Goal: Navigation & Orientation: Find specific page/section

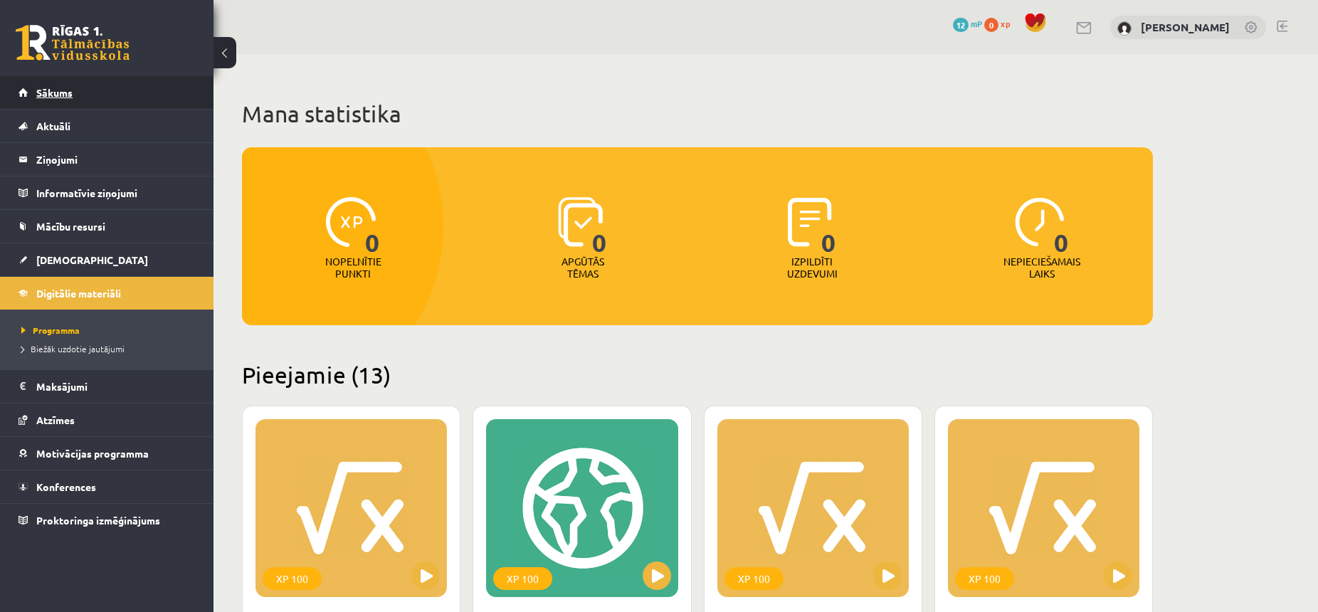
click at [80, 93] on link "Sākums" at bounding box center [107, 92] width 177 height 33
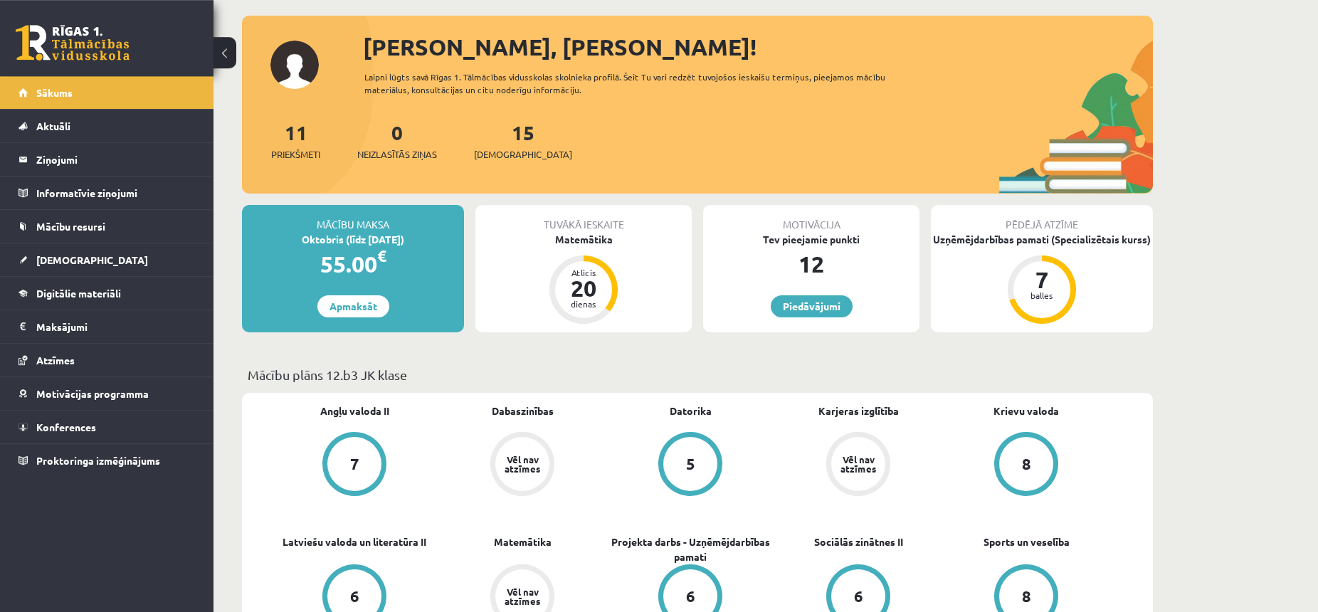
scroll to position [145, 0]
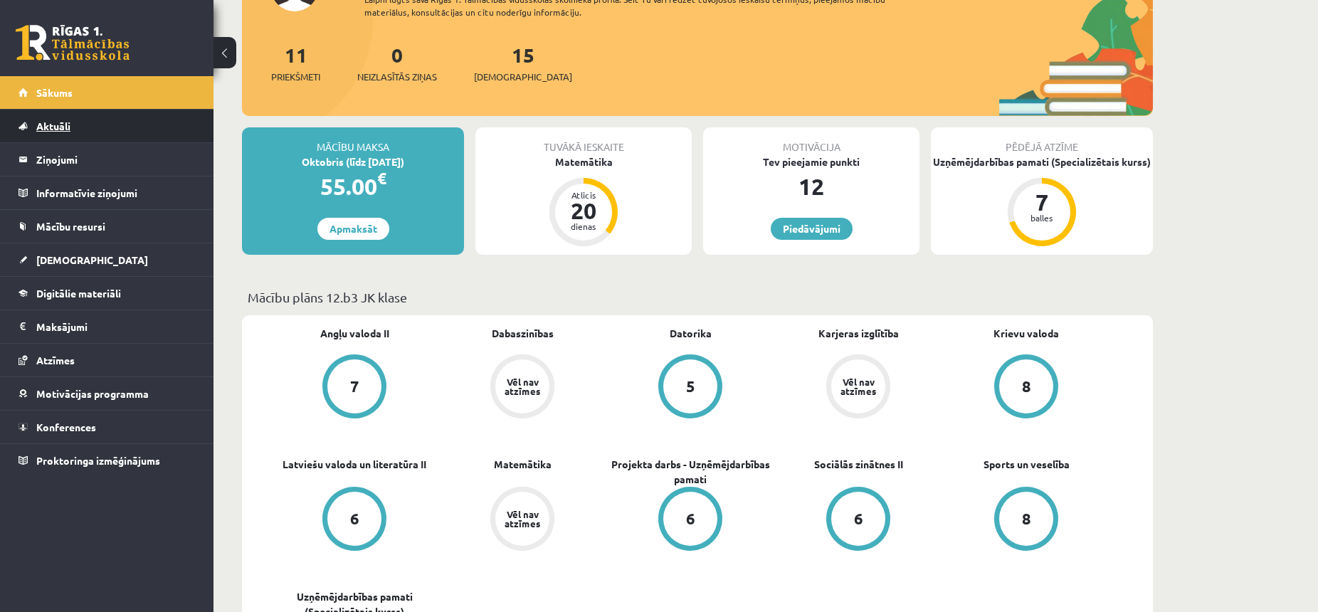
click at [109, 122] on link "Aktuāli" at bounding box center [107, 126] width 177 height 33
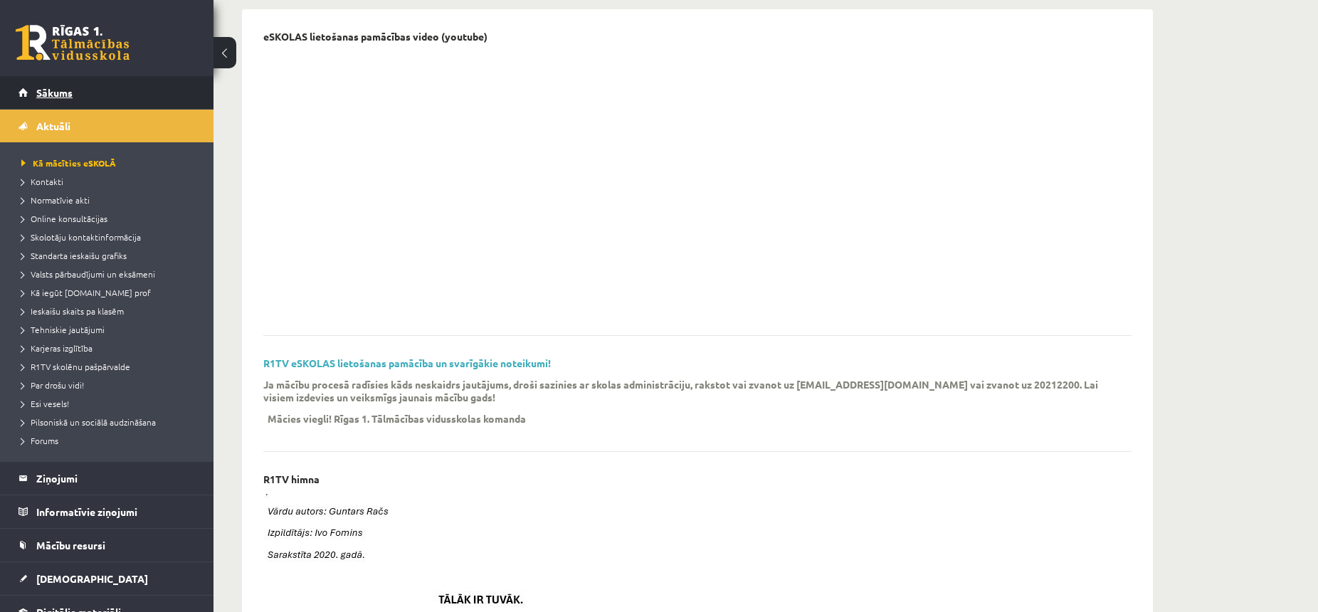
click at [74, 100] on link "Sākums" at bounding box center [107, 92] width 177 height 33
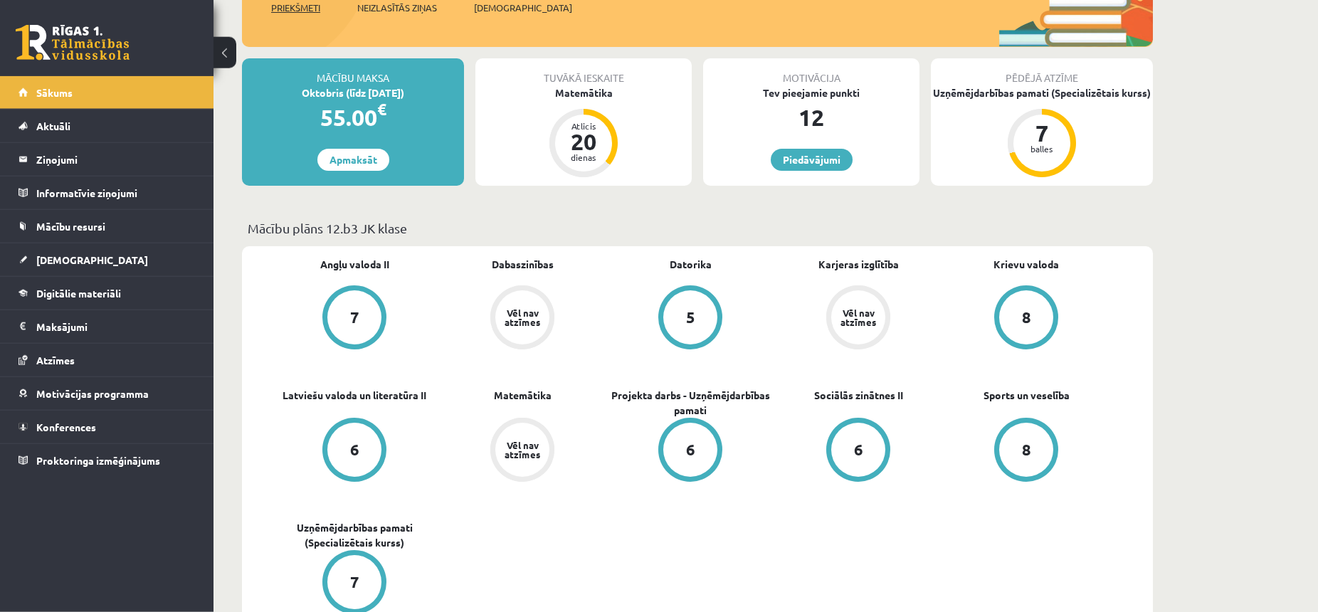
scroll to position [73, 0]
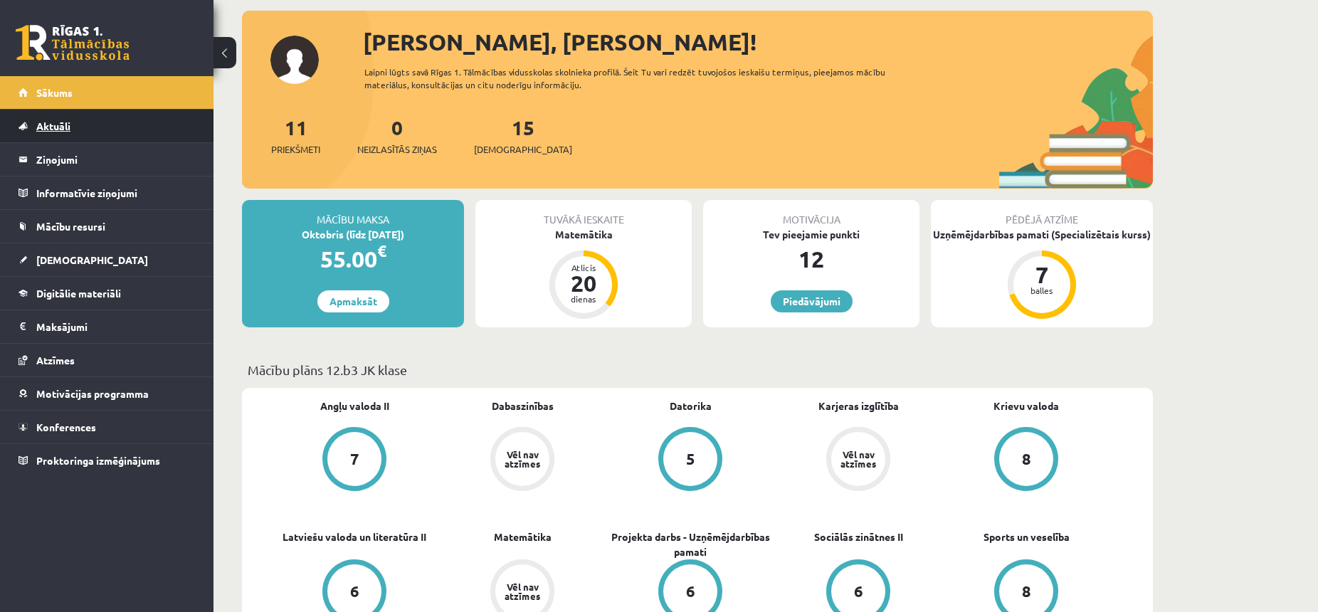
click at [82, 118] on link "Aktuāli" at bounding box center [107, 126] width 177 height 33
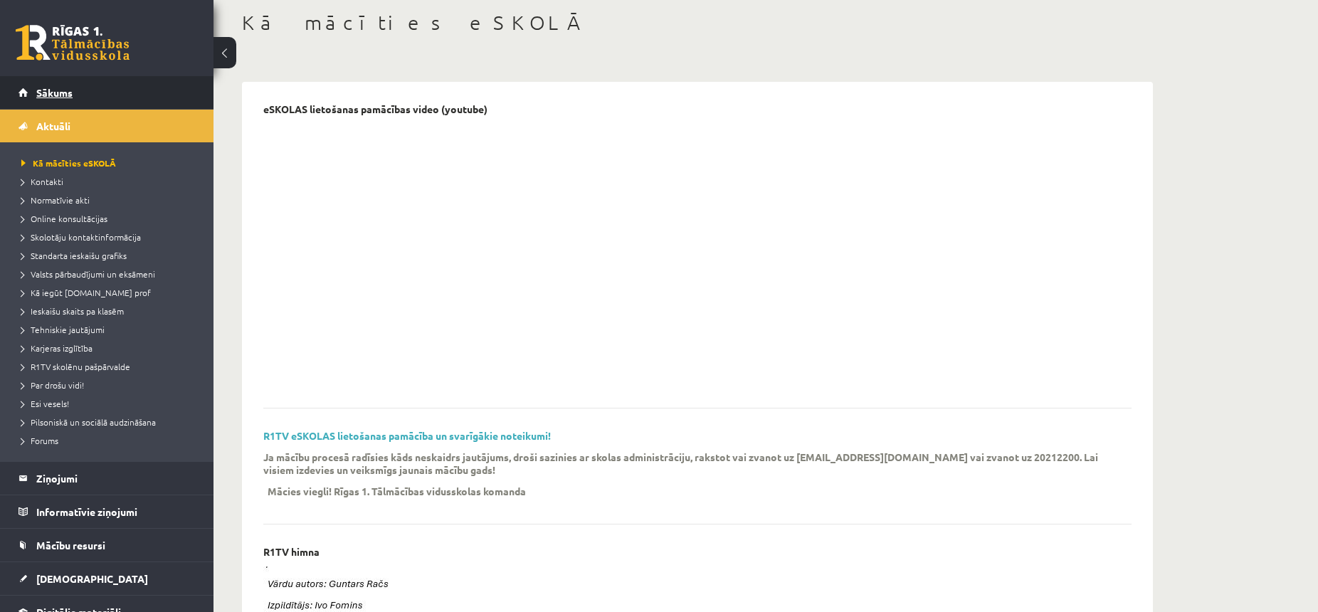
click at [88, 97] on link "Sākums" at bounding box center [107, 92] width 177 height 33
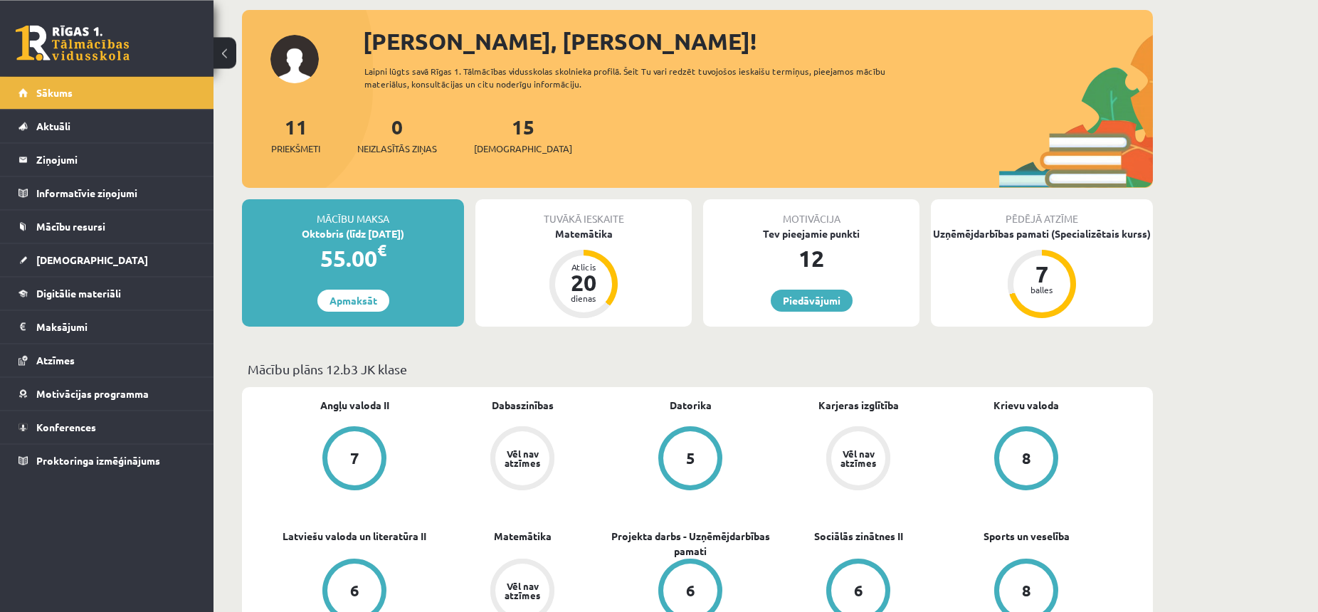
scroll to position [73, 0]
click at [93, 265] on link "[DEMOGRAPHIC_DATA]" at bounding box center [107, 259] width 177 height 33
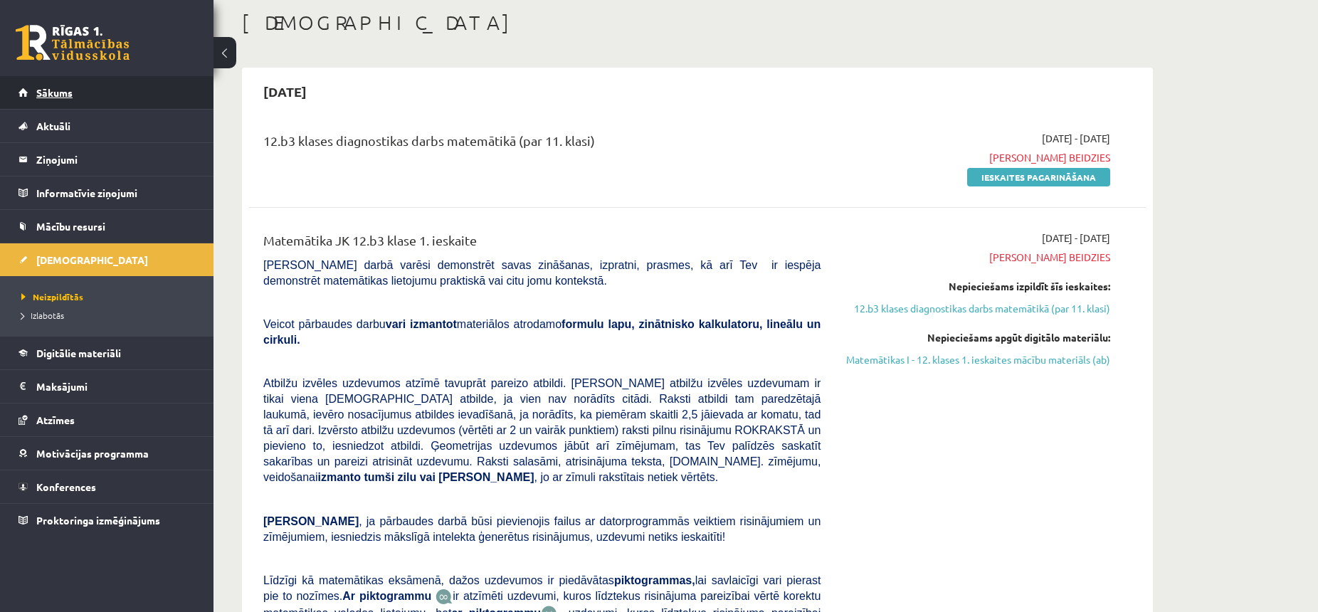
click at [137, 95] on link "Sākums" at bounding box center [107, 92] width 177 height 33
